Goal: Information Seeking & Learning: Learn about a topic

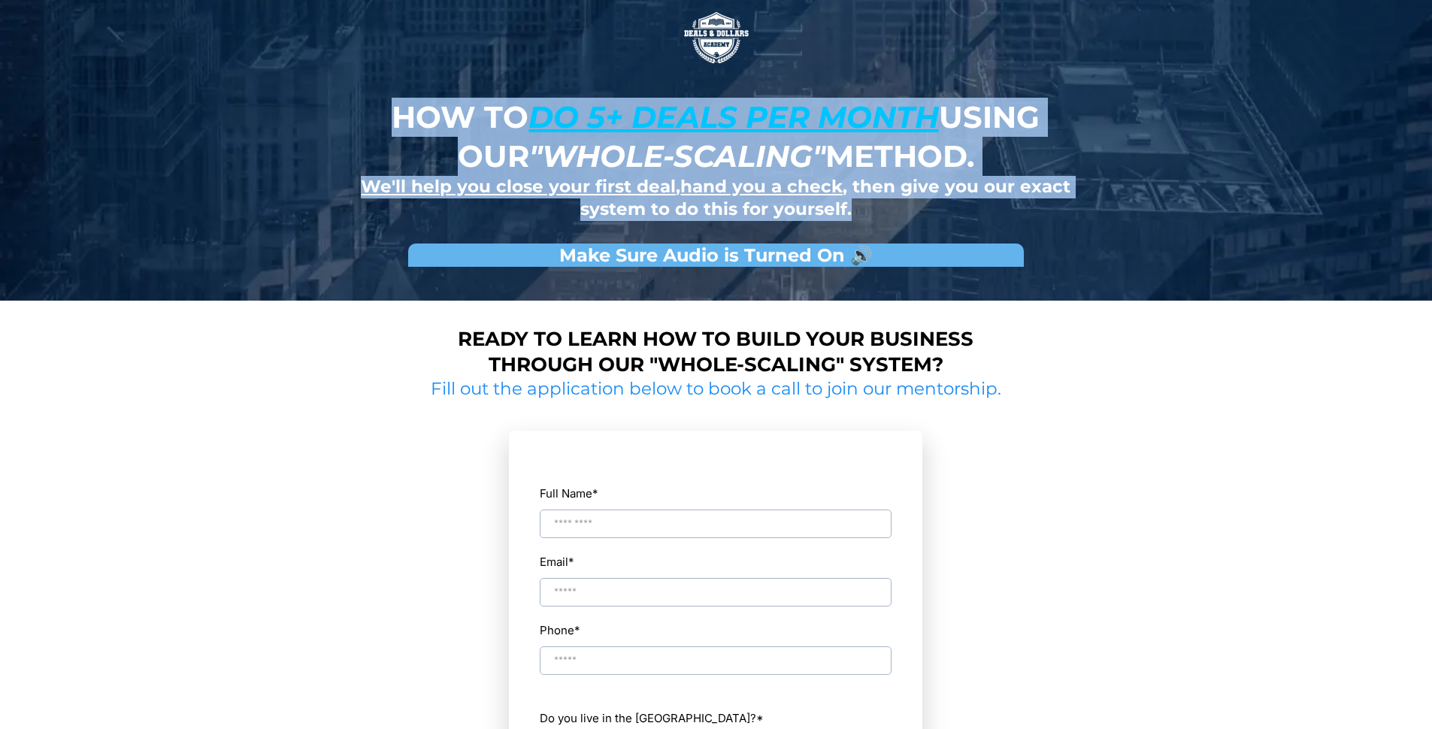
click at [1013, 234] on div "How to do 5+ deals per month using our "whole-scaling" method. We'll help you c…" at bounding box center [716, 150] width 879 height 301
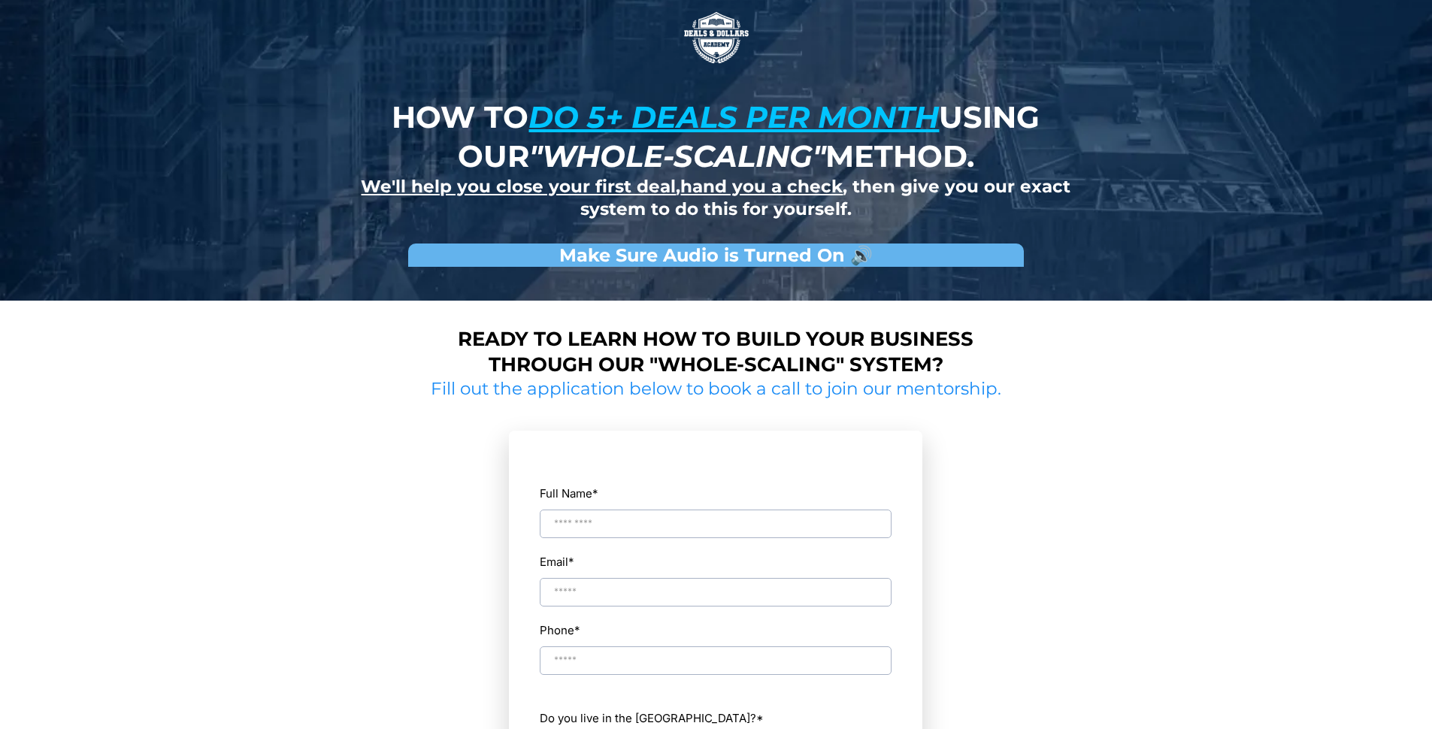
click at [1013, 193] on strong "We'll help you close your first deal , hand you a check , then give you our exa…" at bounding box center [716, 198] width 710 height 44
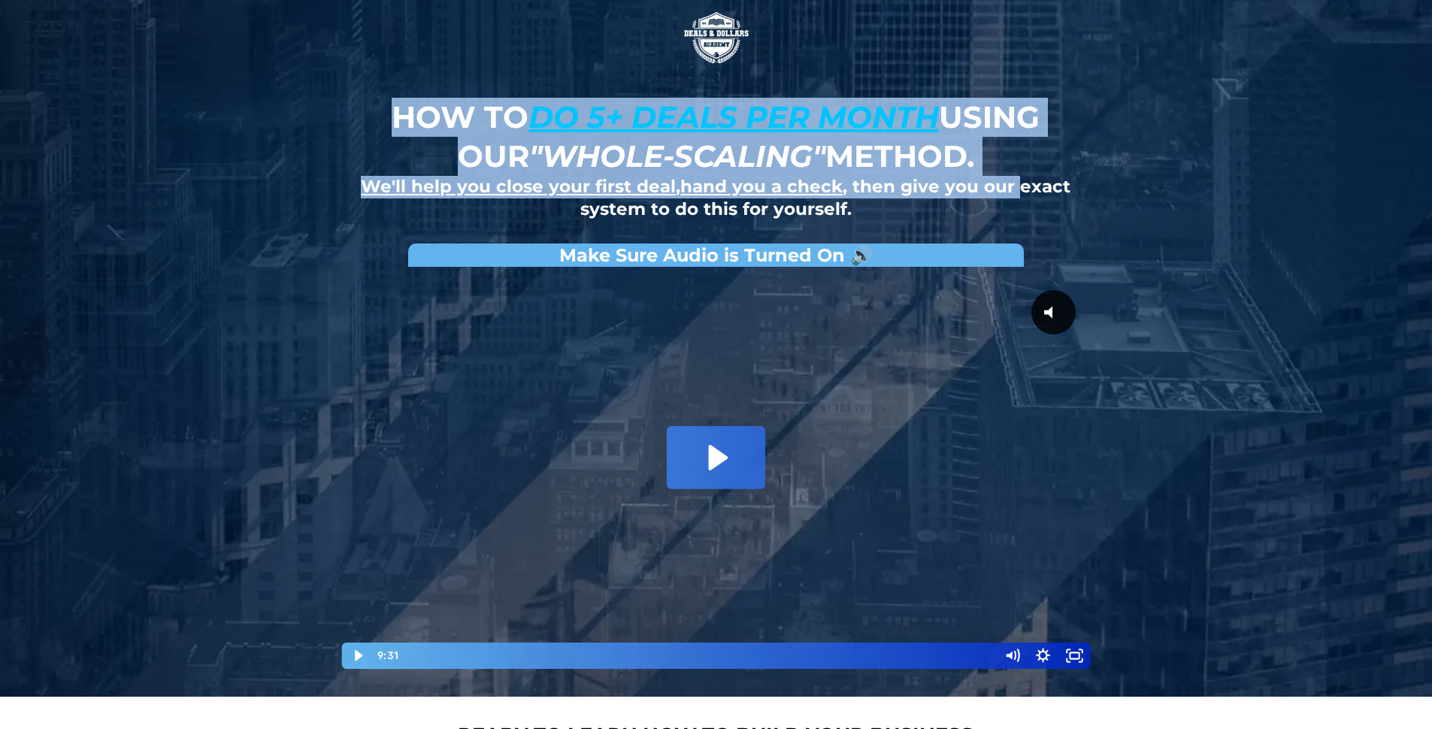
drag, startPoint x: 1013, startPoint y: 193, endPoint x: 396, endPoint y: 132, distance: 620.1
click at [396, 133] on div "How to do 5+ deals per month using our "whole-scaling" method. We'll help you c…" at bounding box center [715, 159] width 731 height 123
click at [396, 132] on strong "How to do 5+ deals per month using our "whole-scaling" method." at bounding box center [716, 136] width 648 height 76
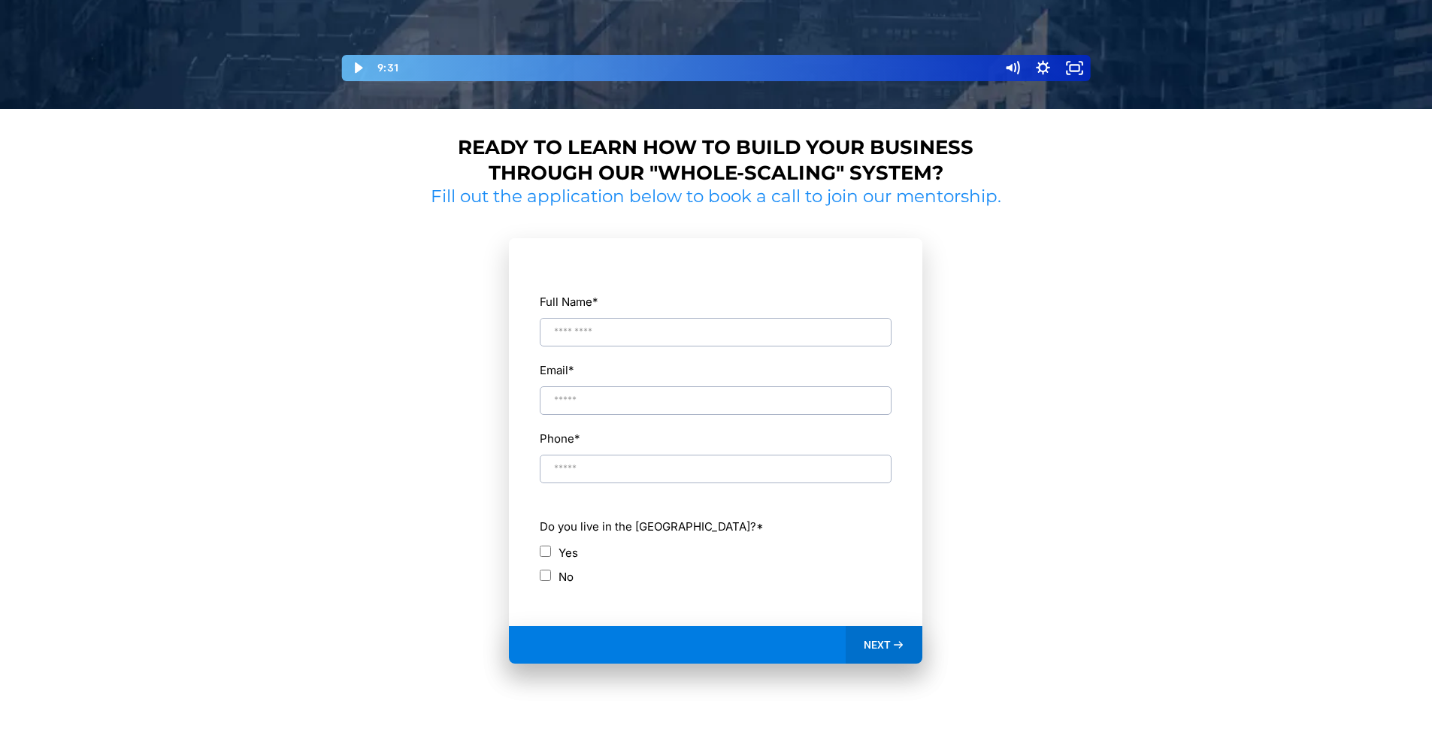
scroll to position [735, 0]
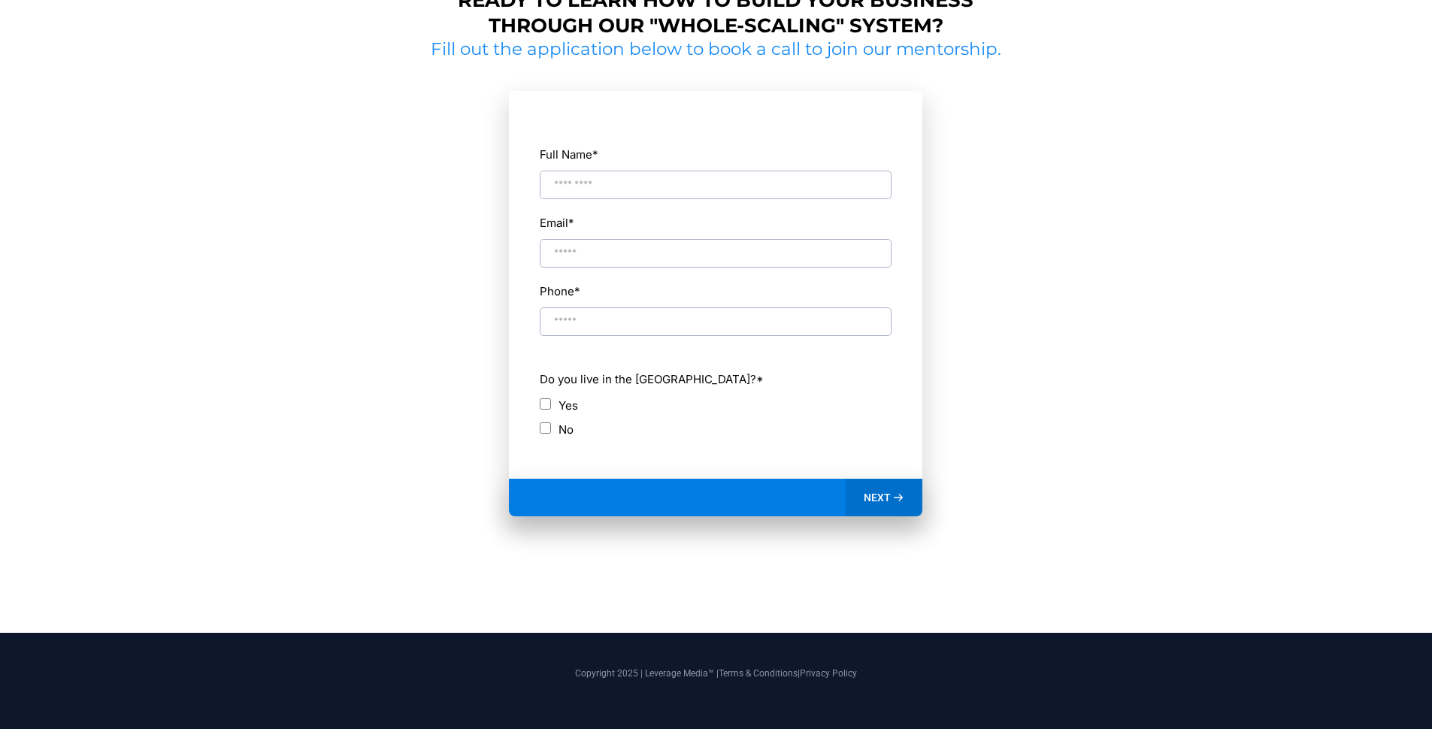
click at [613, 172] on input "Full Name *" at bounding box center [716, 185] width 352 height 29
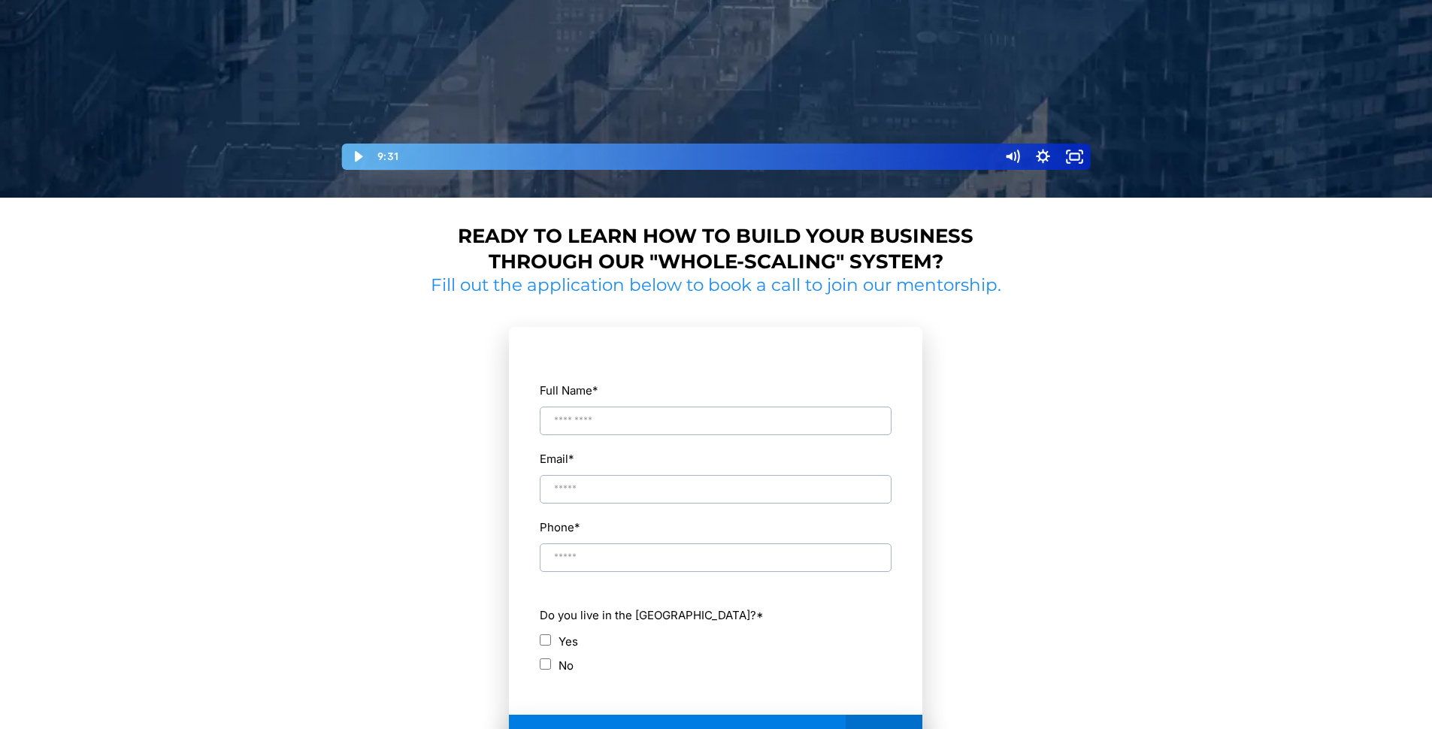
scroll to position [413, 0]
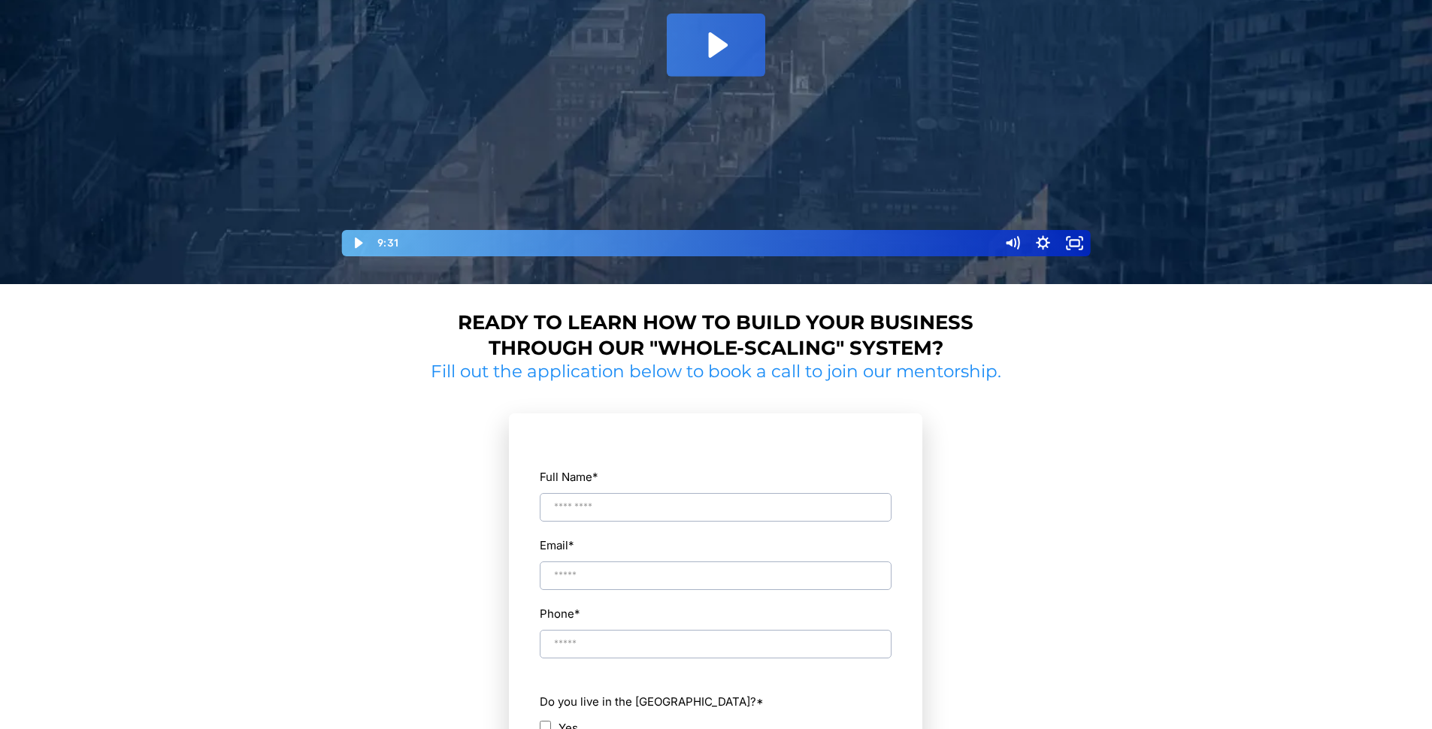
click at [536, 340] on strong "Ready to learn how to build your business through our "whole-scaling" system?" at bounding box center [716, 335] width 516 height 50
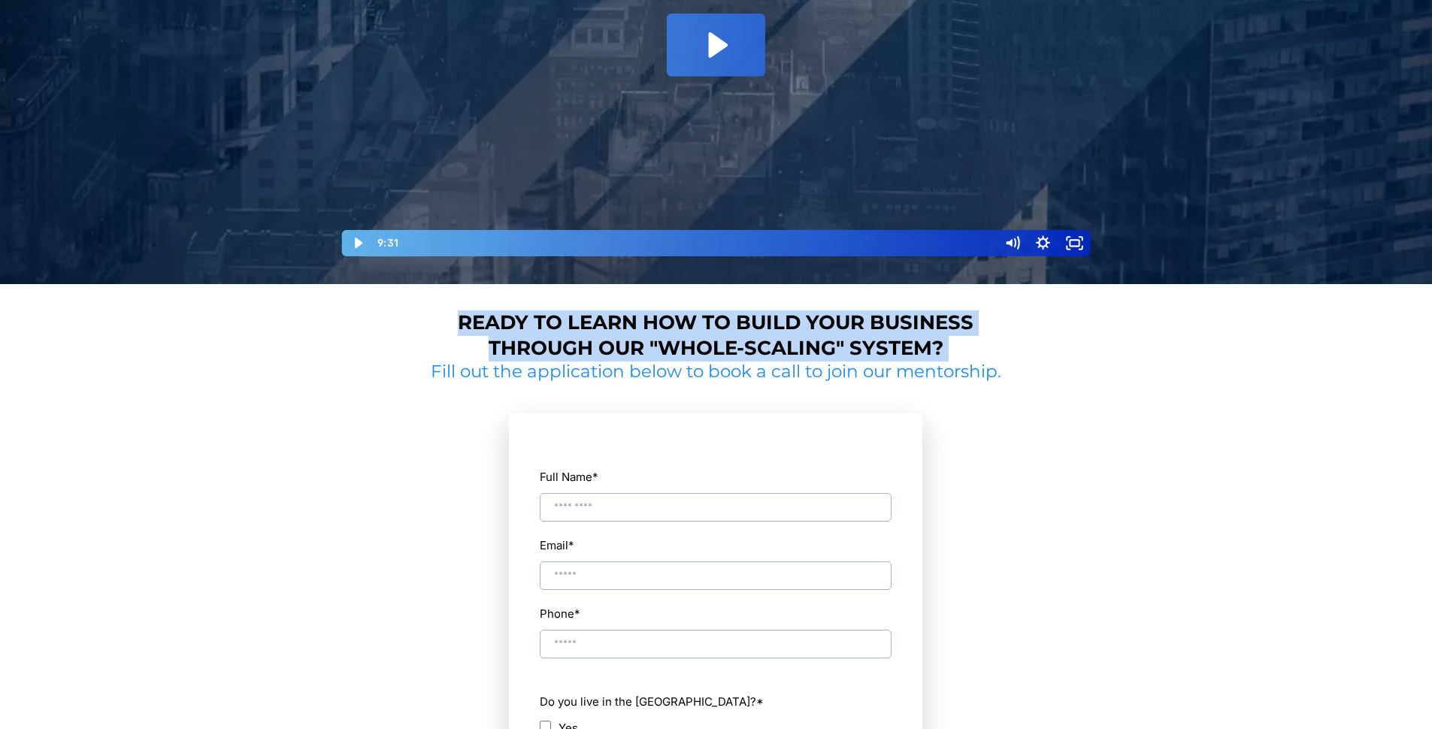
click at [536, 340] on strong "Ready to learn how to build your business through our "whole-scaling" system?" at bounding box center [716, 335] width 516 height 50
click at [664, 307] on div "Ready to learn how to build your business through our "whole-scaling" system? F…" at bounding box center [716, 609] width 589 height 612
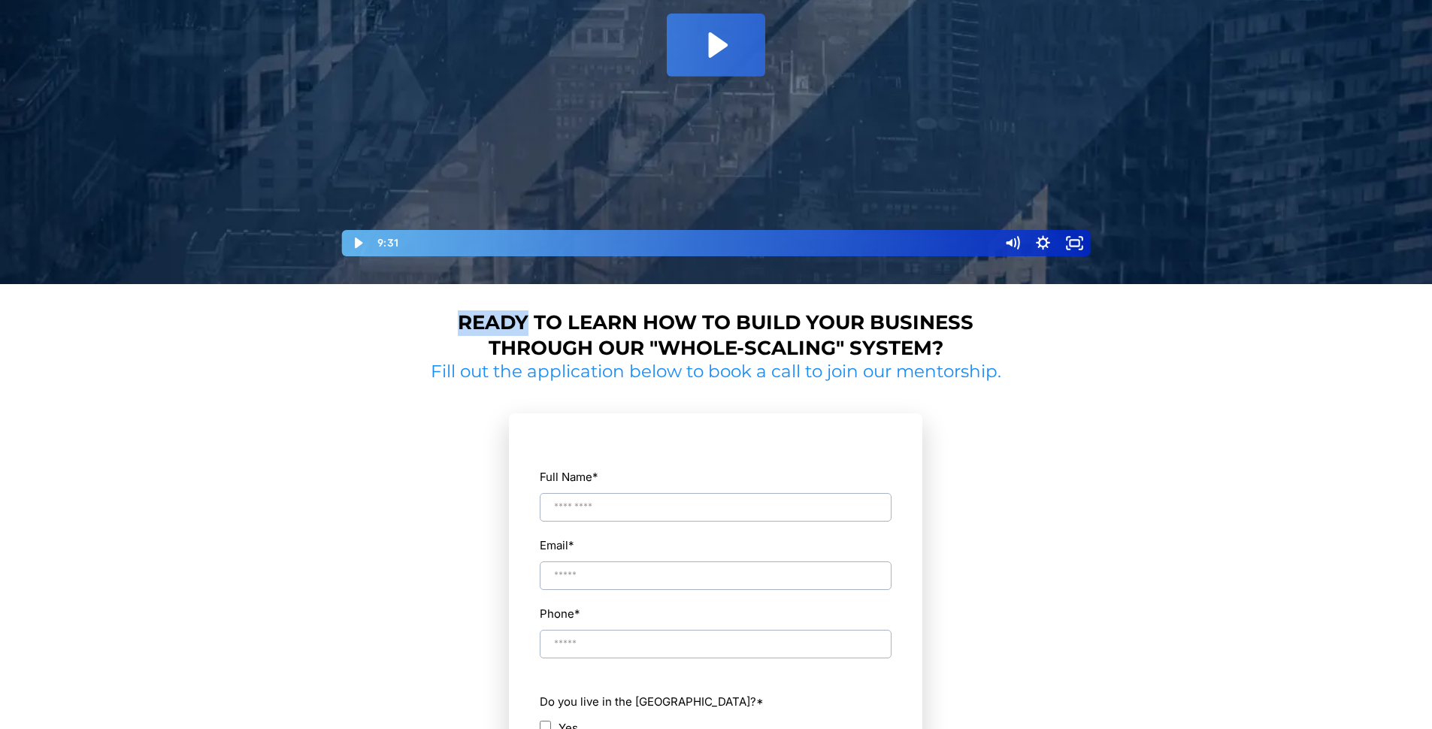
click at [664, 307] on div "Ready to learn how to build your business through our "whole-scaling" system? F…" at bounding box center [716, 609] width 589 height 612
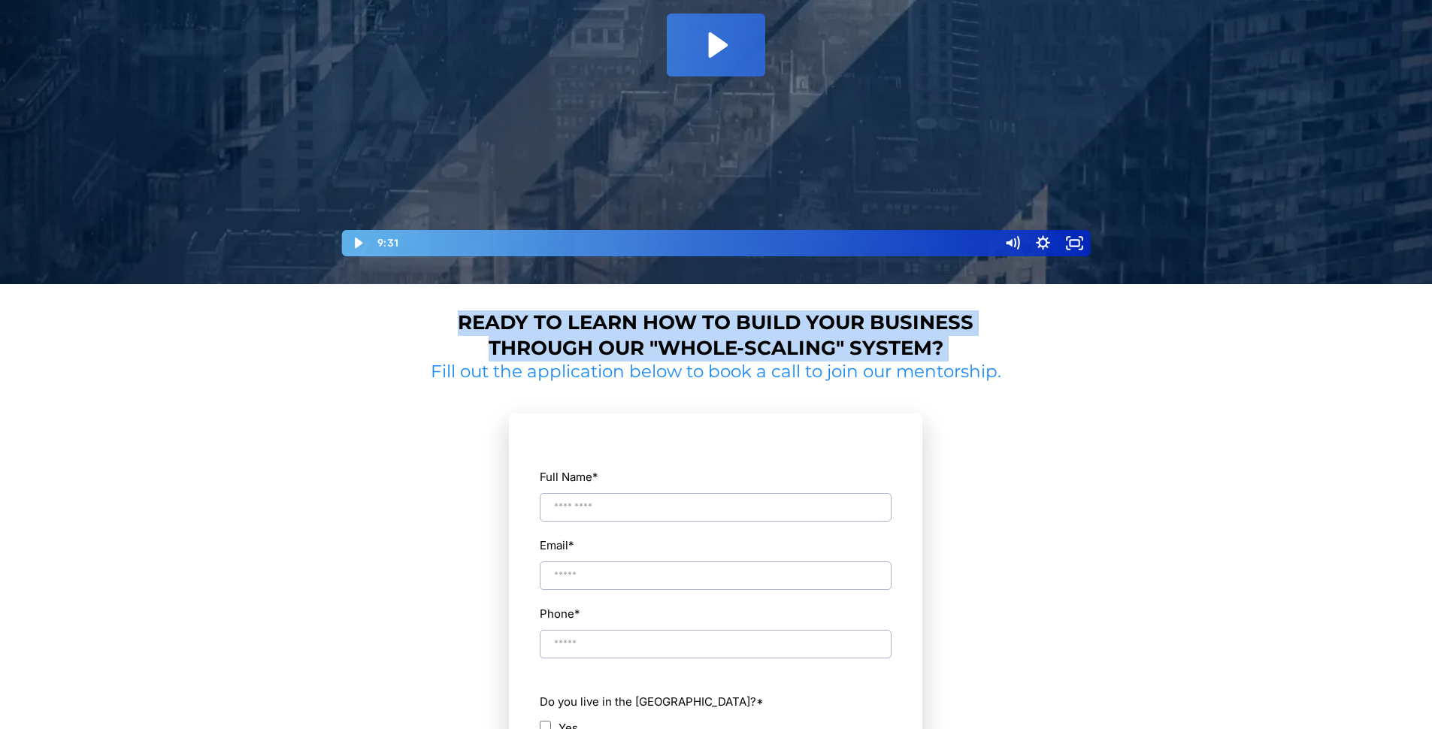
click at [664, 307] on div "Ready to learn how to build your business through our "whole-scaling" system? F…" at bounding box center [716, 609] width 589 height 612
click at [1229, 350] on div "Ready to learn how to build your business through our "whole-scaling" system? F…" at bounding box center [716, 620] width 1432 height 672
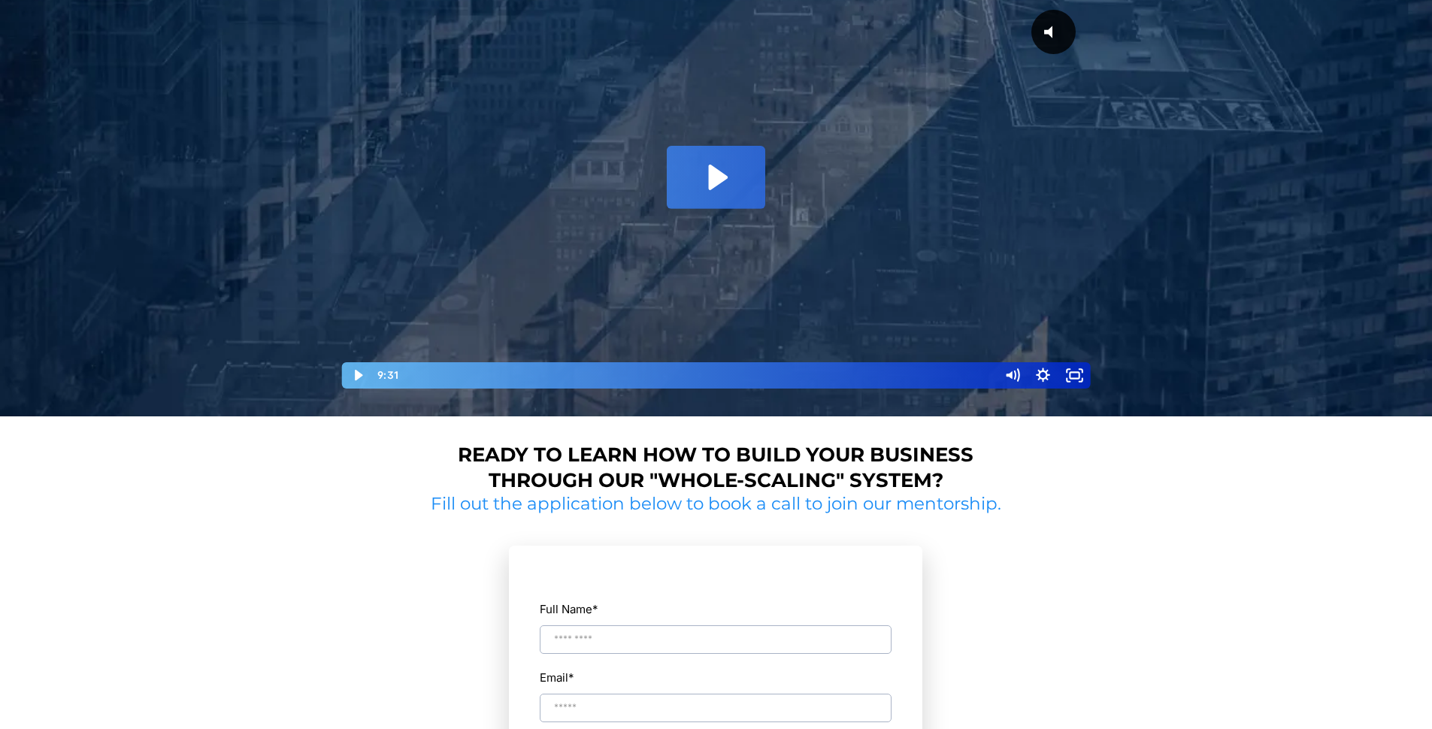
scroll to position [0, 0]
